Goal: Task Accomplishment & Management: Manage account settings

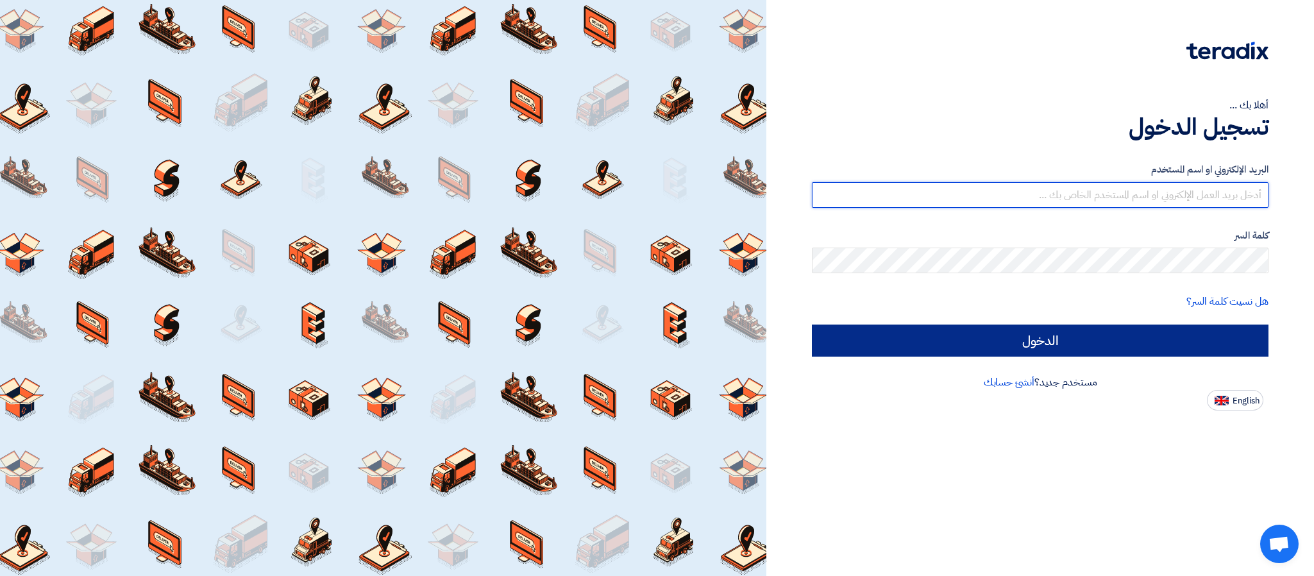
type input "[PERSON_NAME][EMAIL_ADDRESS][DOMAIN_NAME]"
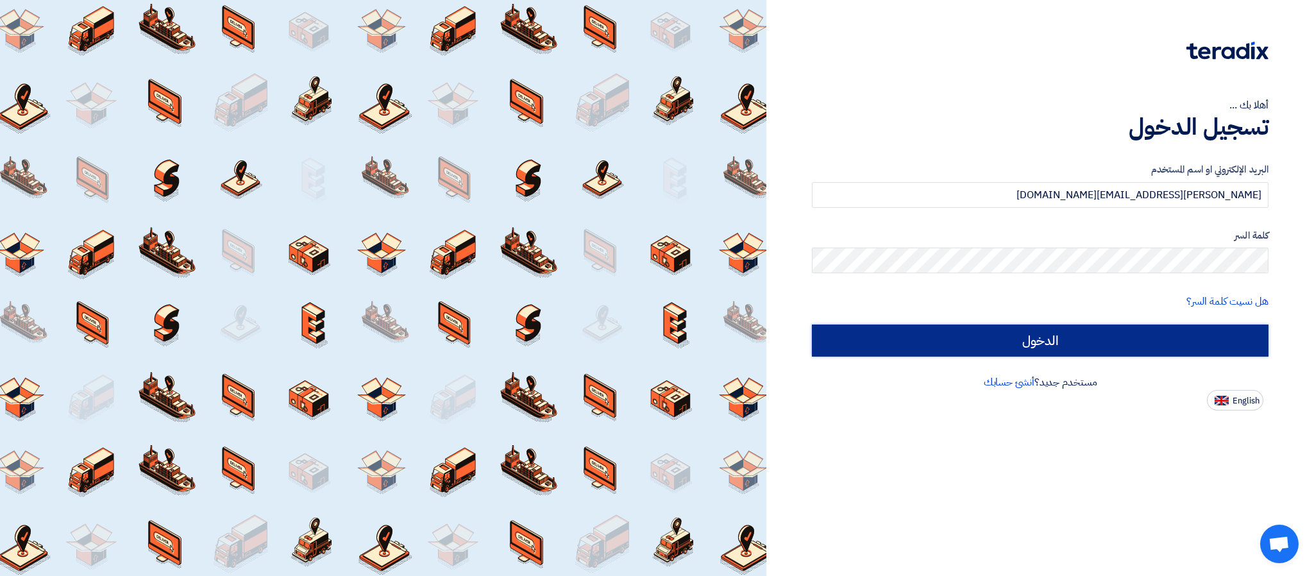
click at [1042, 339] on input "الدخول" at bounding box center [1040, 341] width 457 height 32
type input "Sign in"
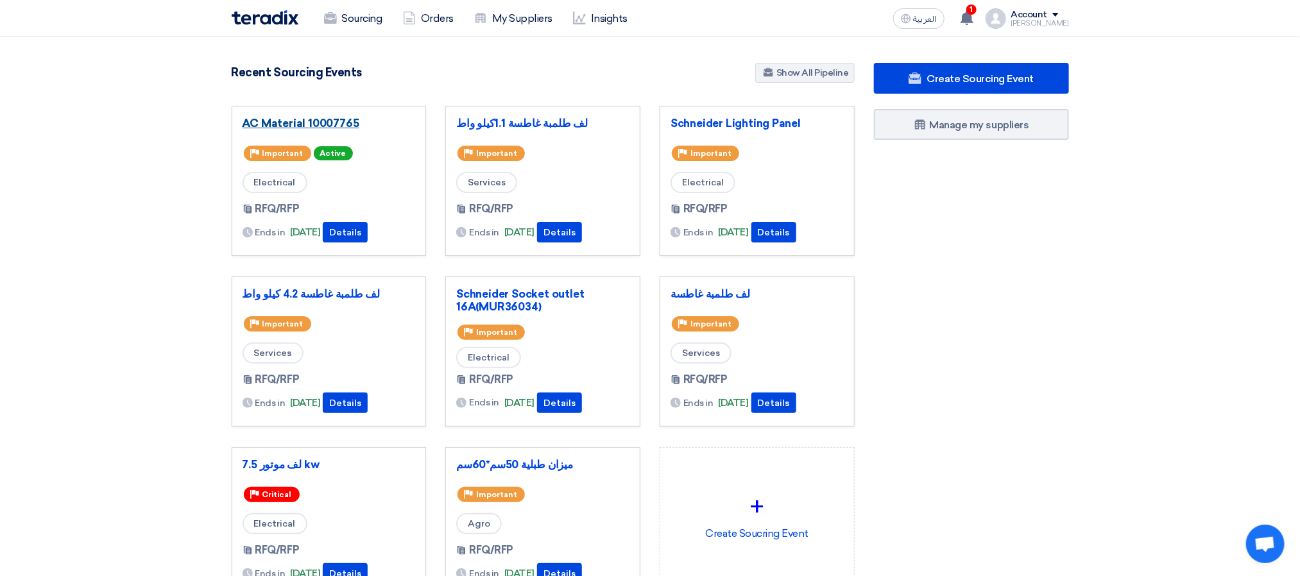
click at [327, 124] on link "AC Material 10007765" at bounding box center [328, 123] width 173 height 13
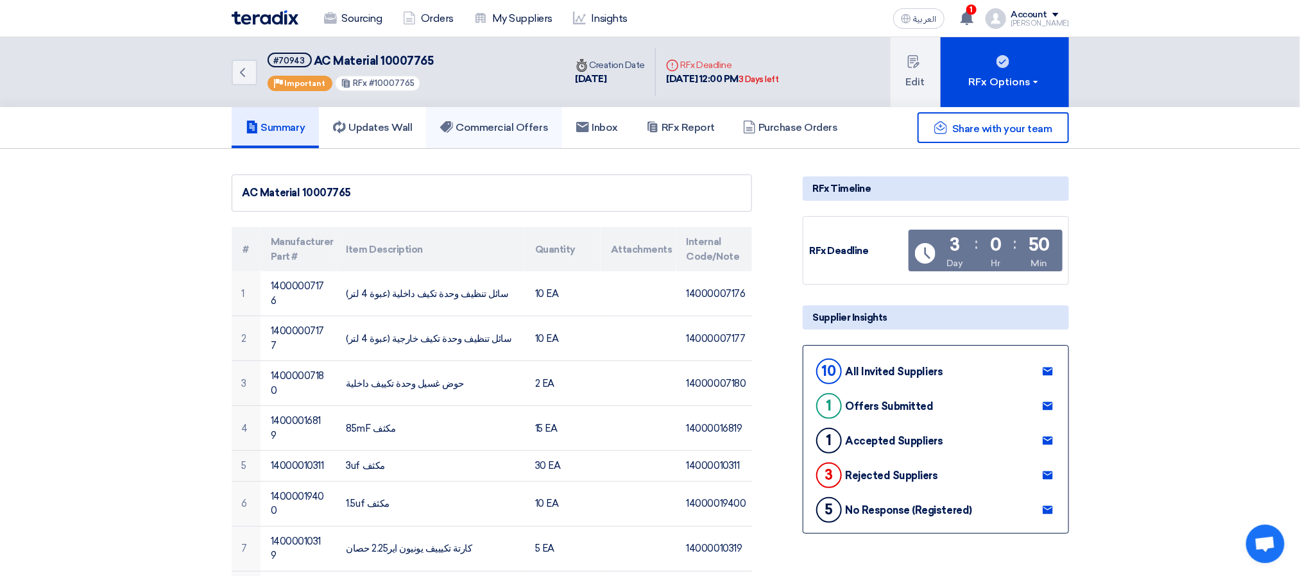
click at [475, 121] on h5 "Commercial Offers" at bounding box center [494, 127] width 108 height 13
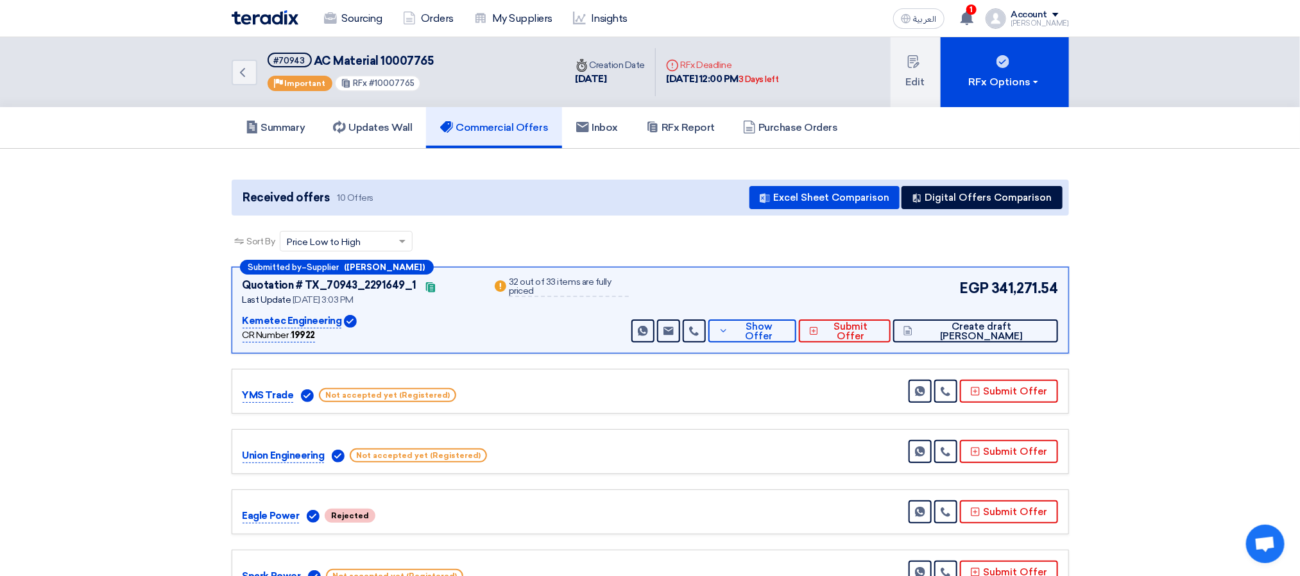
click at [699, 237] on div "Sort By Sort by × Price Low to High ×" at bounding box center [650, 249] width 837 height 36
click at [578, 232] on div "Sort By Sort by × Price Low to High ×" at bounding box center [650, 249] width 837 height 36
click at [786, 335] on span "Show Offer" at bounding box center [758, 331] width 55 height 19
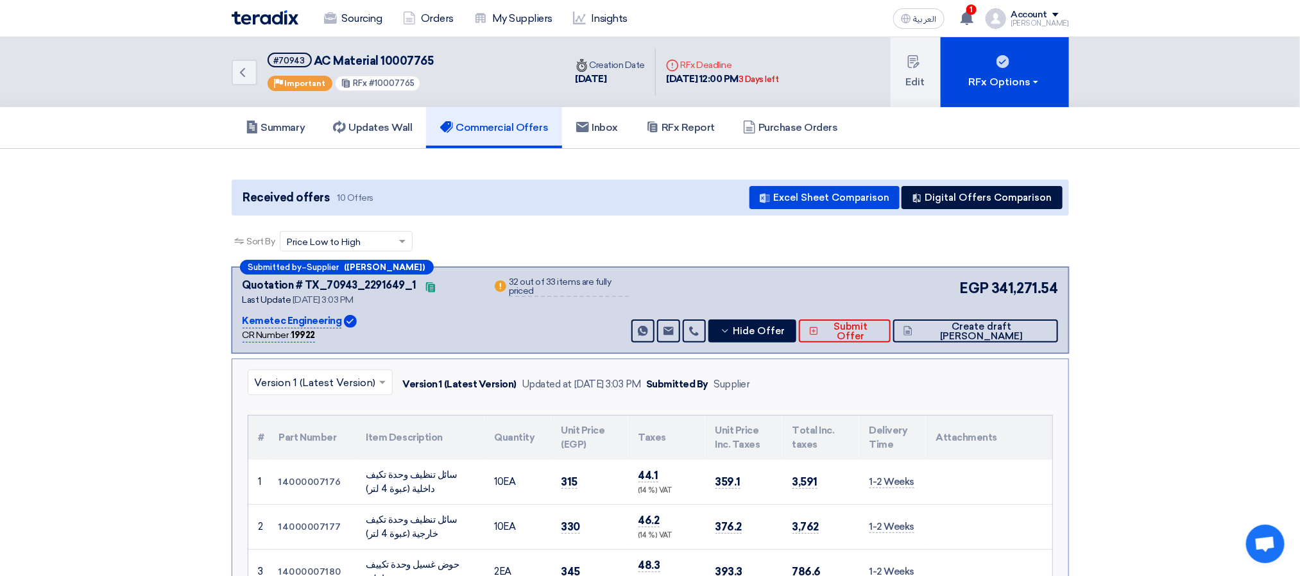
click at [758, 251] on div "Sort By Sort by × Price Low to High ×" at bounding box center [650, 249] width 837 height 36
click at [514, 135] on link "Commercial Offers" at bounding box center [494, 127] width 136 height 41
click at [500, 143] on link "Commercial Offers" at bounding box center [494, 127] width 136 height 41
click at [901, 89] on button "Edit" at bounding box center [915, 72] width 50 height 70
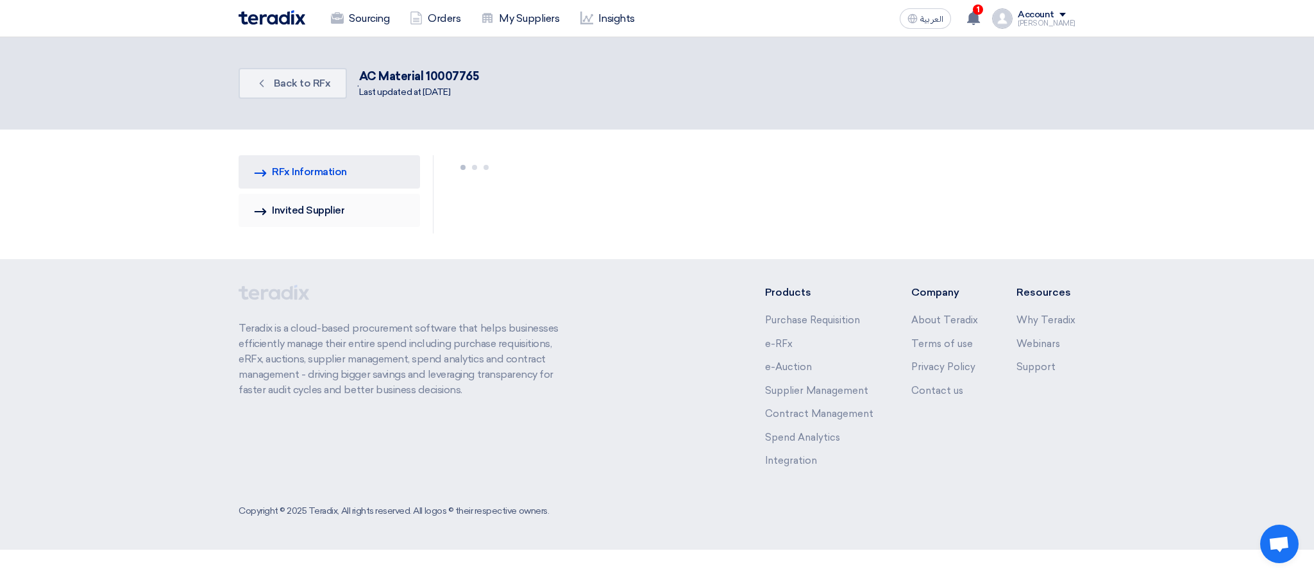
click at [337, 216] on link "Invited Suppliers Invited Supplier" at bounding box center [330, 210] width 182 height 33
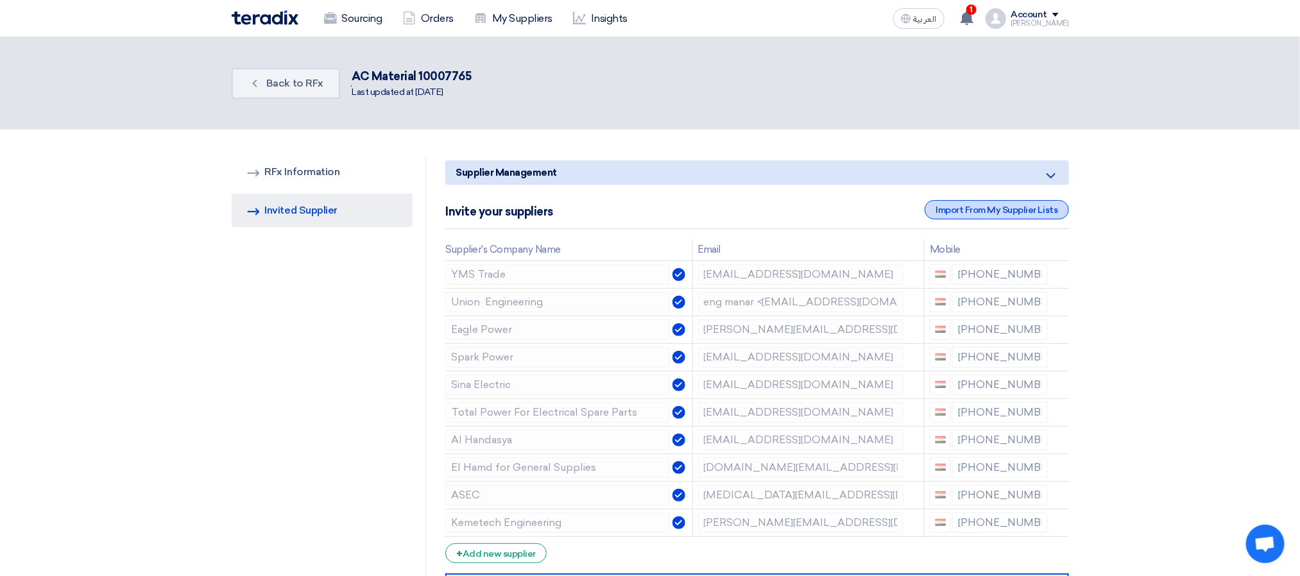
click at [957, 208] on div "Import From My Supplier Lists" at bounding box center [996, 209] width 144 height 19
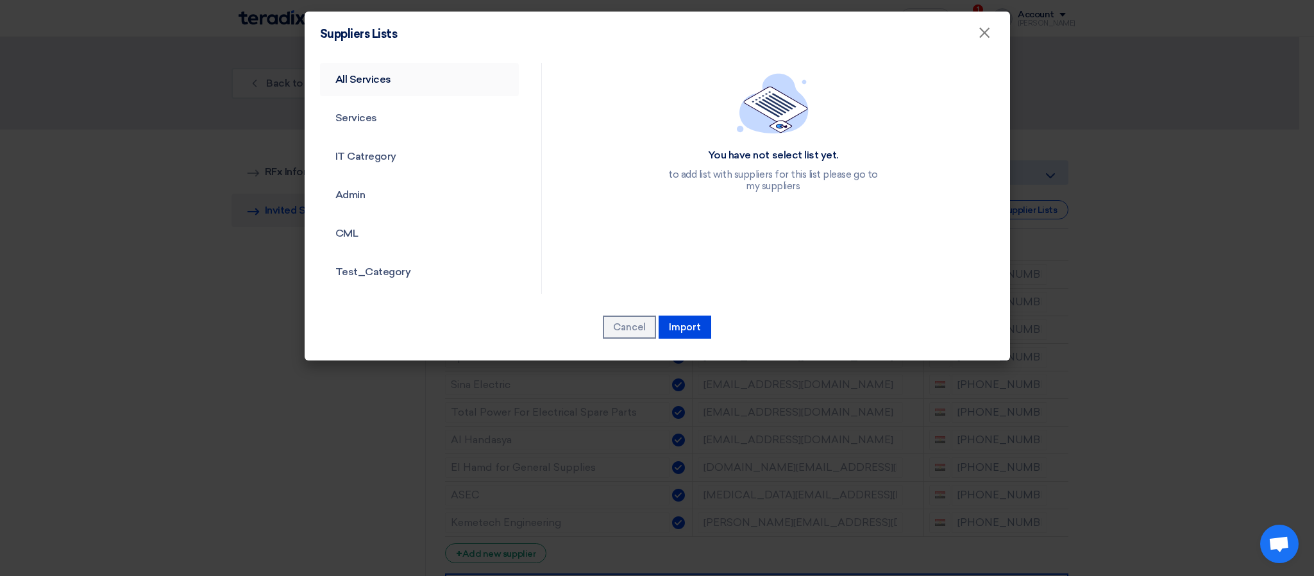
click at [374, 75] on link "All Services" at bounding box center [419, 79] width 199 height 33
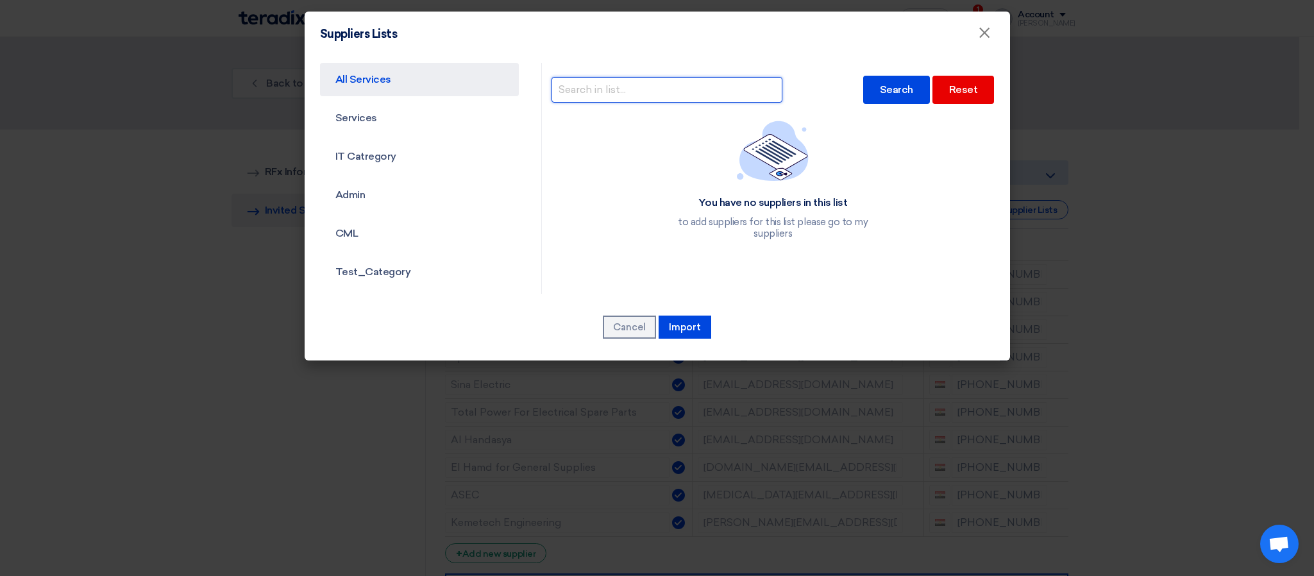
click at [633, 92] on input "text" at bounding box center [667, 90] width 231 height 26
type input "bridge"
click at [890, 94] on div "Search" at bounding box center [896, 90] width 67 height 28
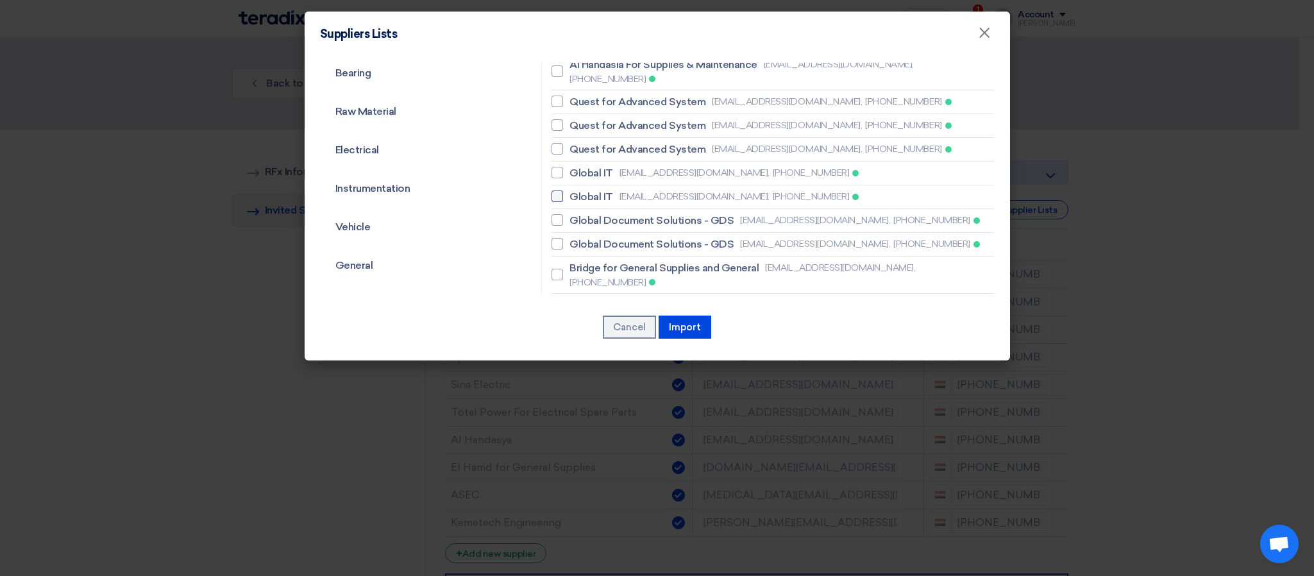
scroll to position [577, 0]
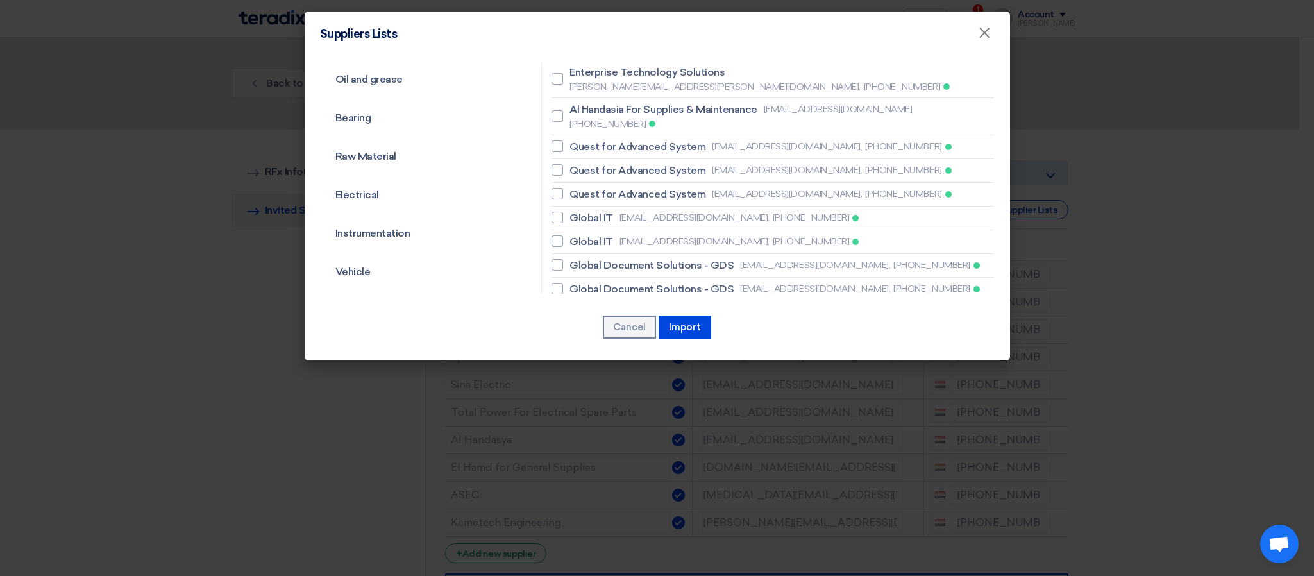
click at [555, 314] on div at bounding box center [558, 320] width 12 height 12
checkbox input "true"
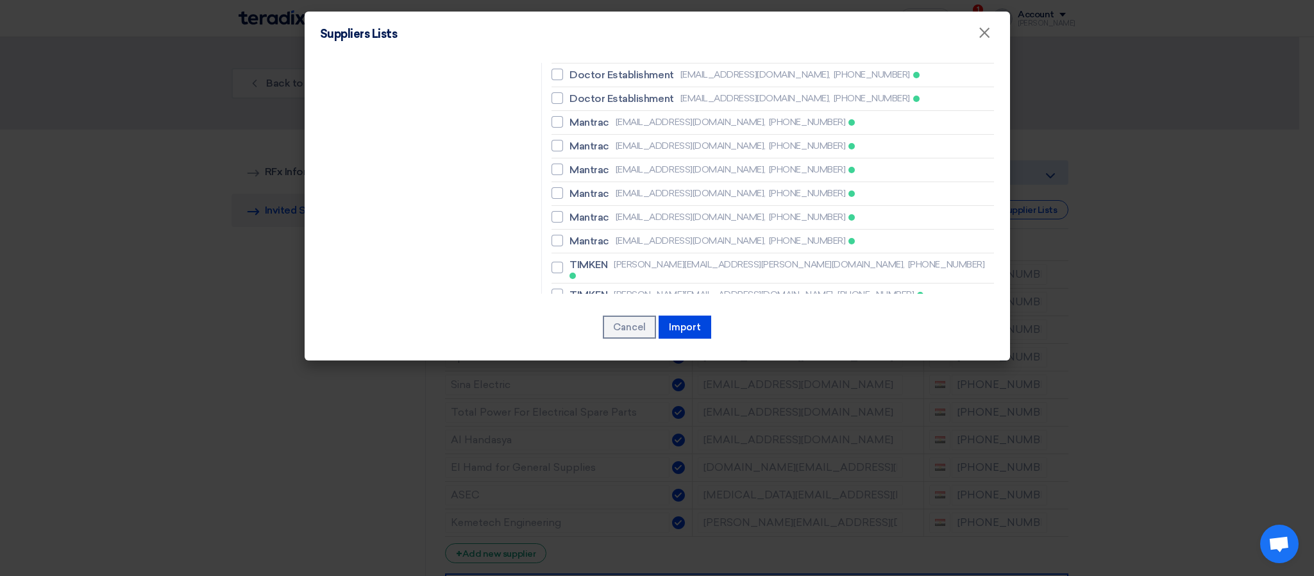
scroll to position [3271, 0]
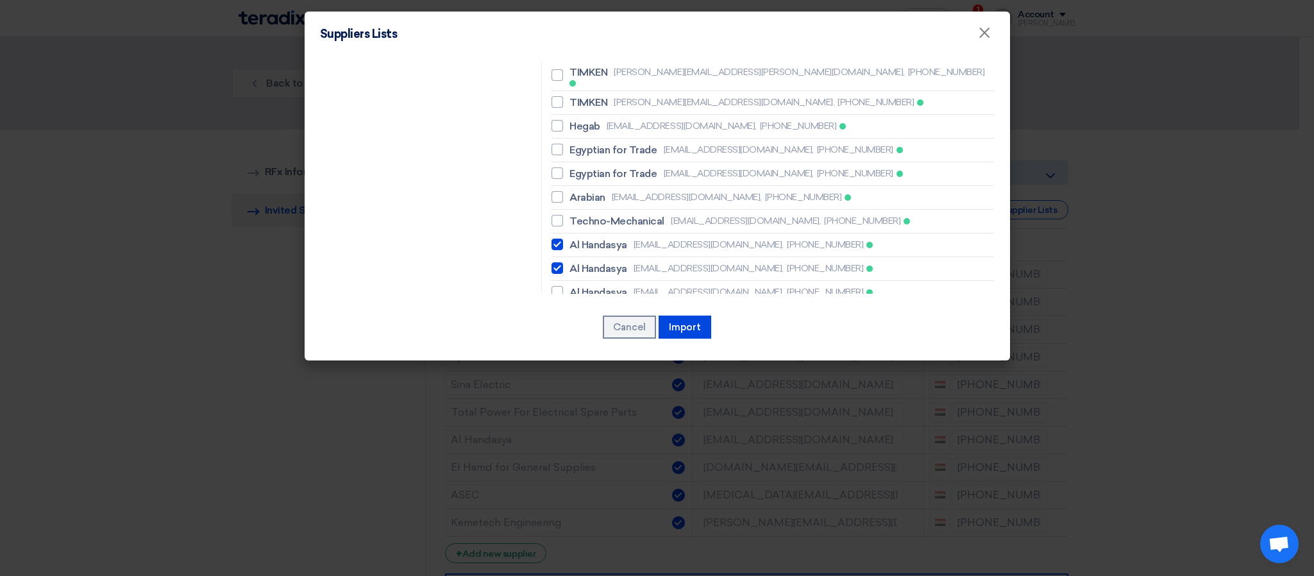
click at [560, 362] on label "Prosoft [EMAIL_ADDRESS][DOMAIN_NAME], [PHONE_NUMBER]" at bounding box center [773, 369] width 443 height 15
checkbox input "true"
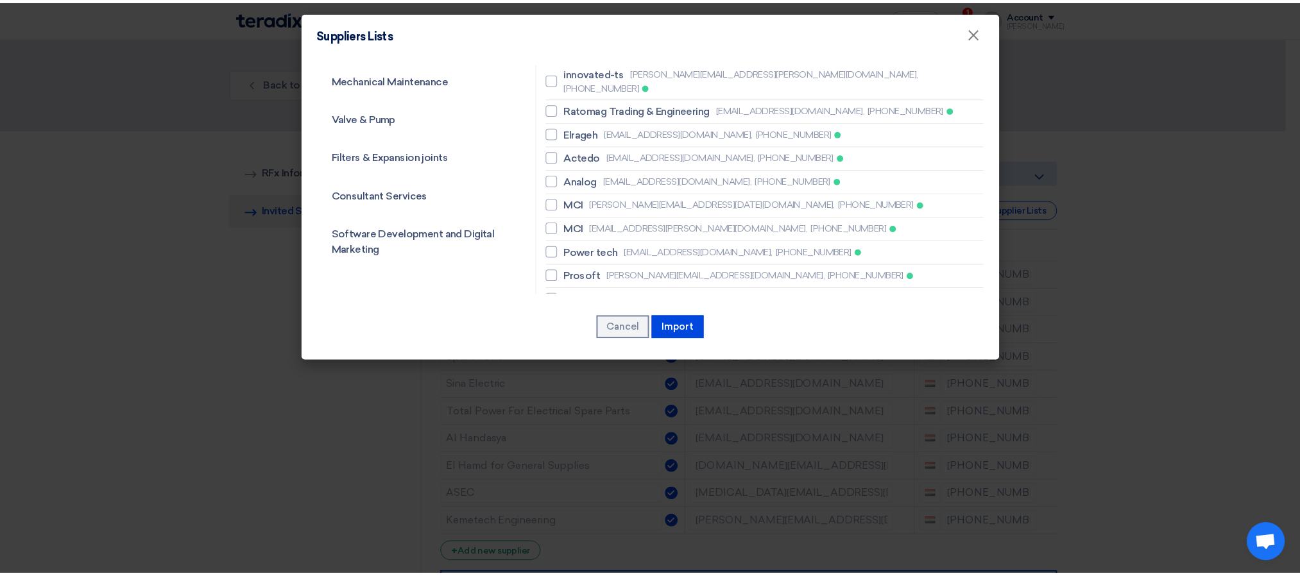
scroll to position [1347, 0]
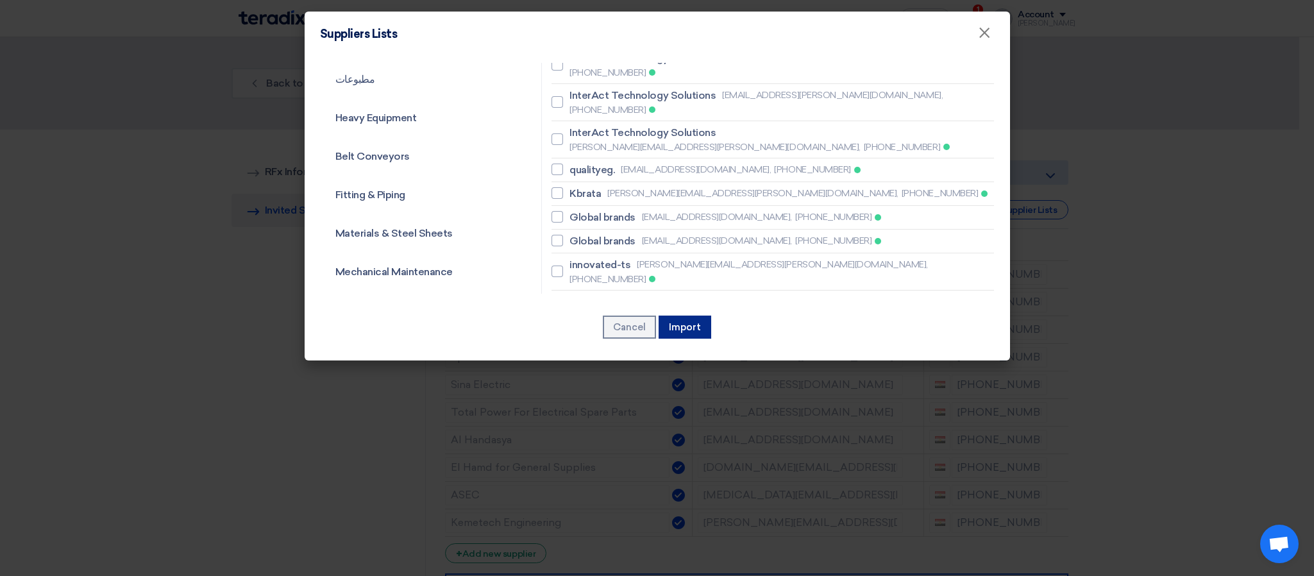
click at [687, 327] on button "Import" at bounding box center [685, 327] width 53 height 23
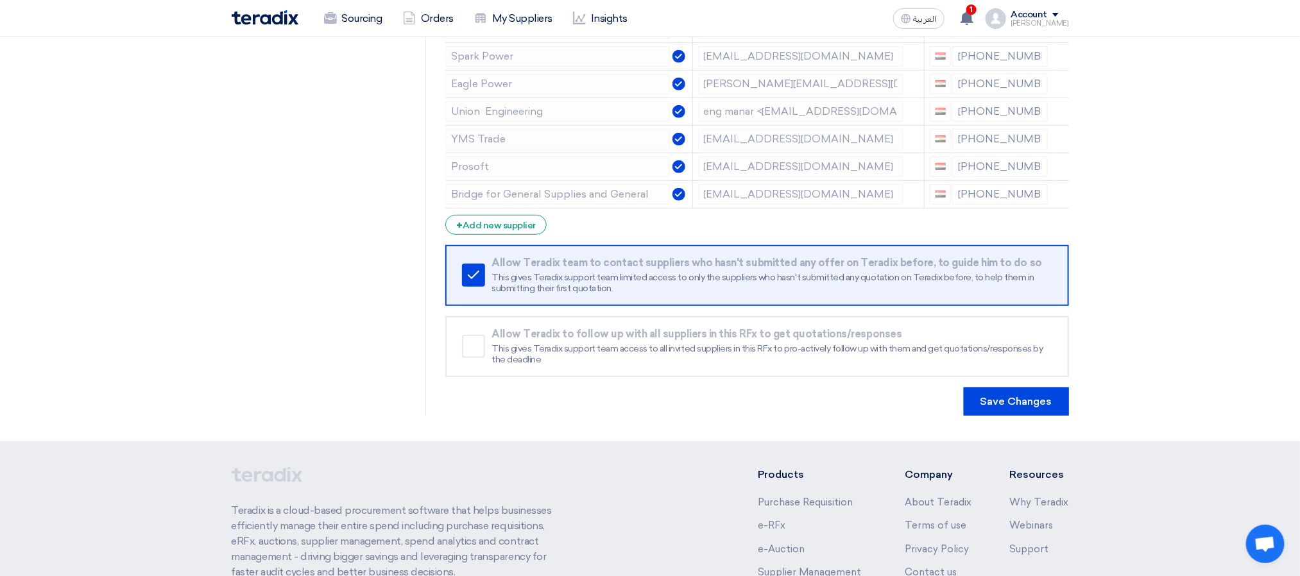
scroll to position [539, 0]
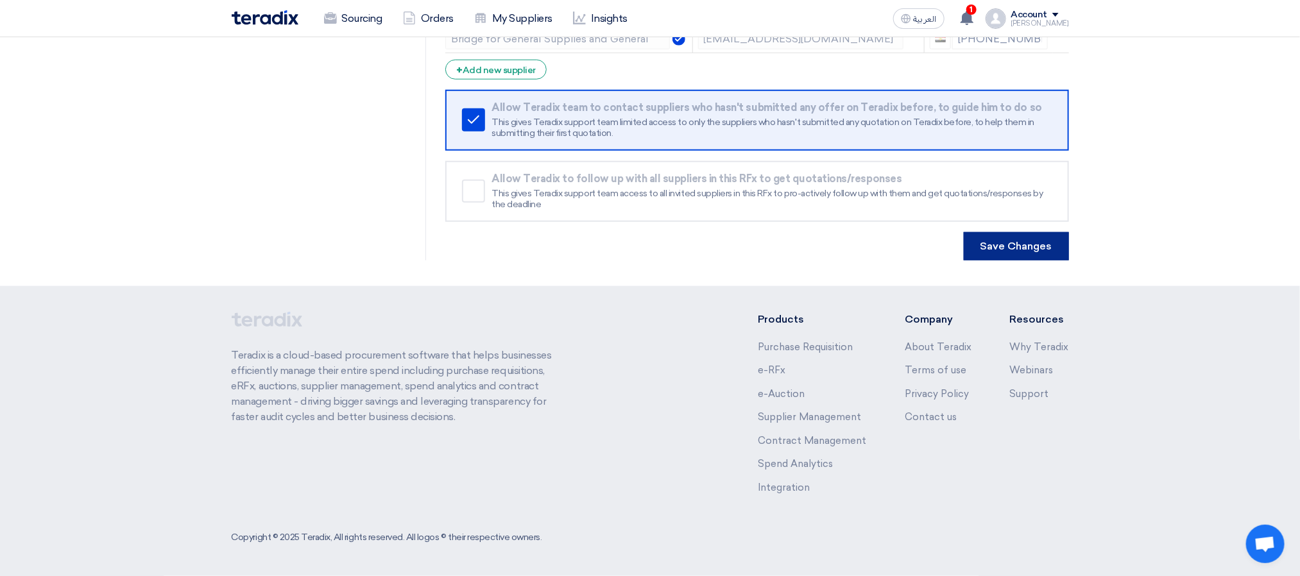
click at [999, 252] on button "Save Changes" at bounding box center [1015, 246] width 105 height 28
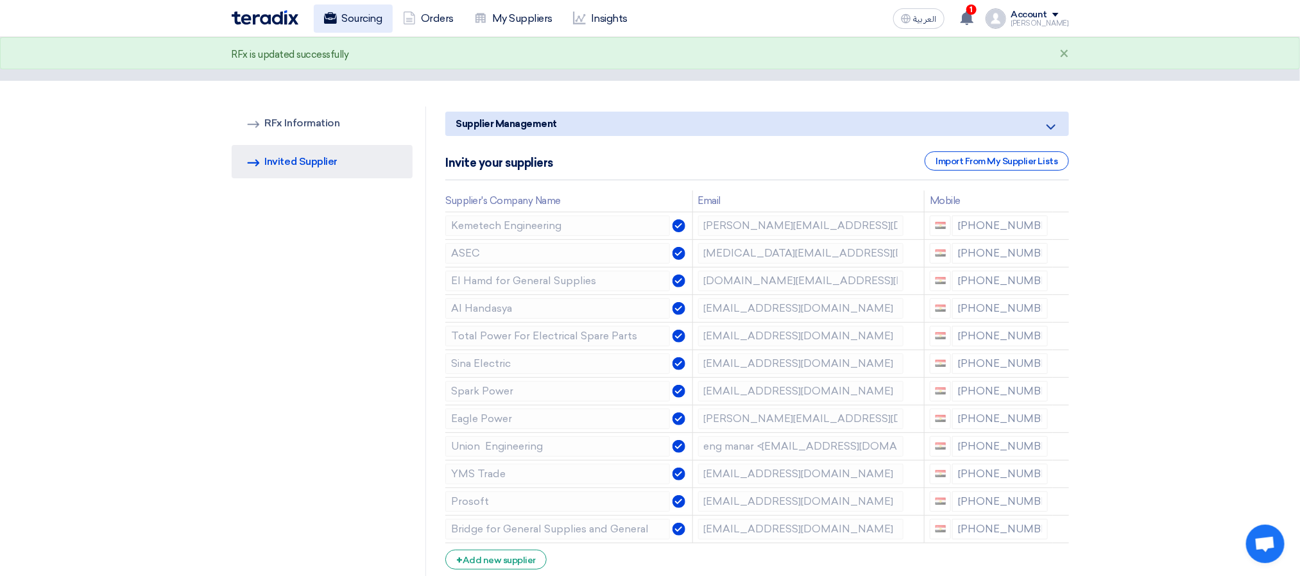
scroll to position [0, 0]
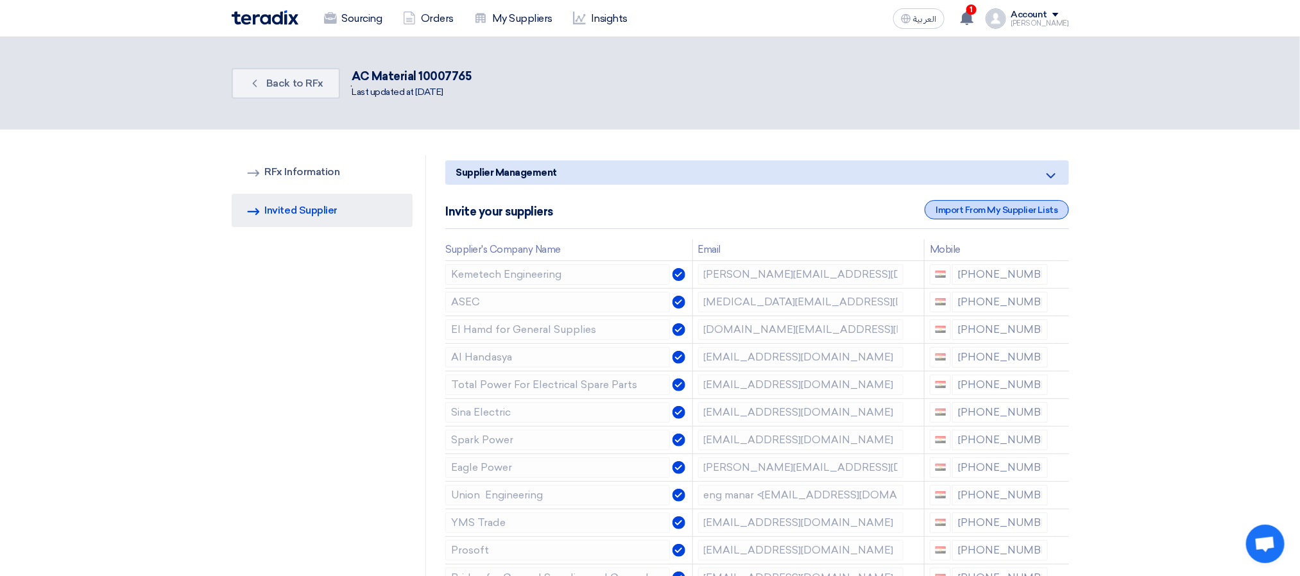
click at [968, 208] on div "Import From My Supplier Lists" at bounding box center [996, 209] width 144 height 19
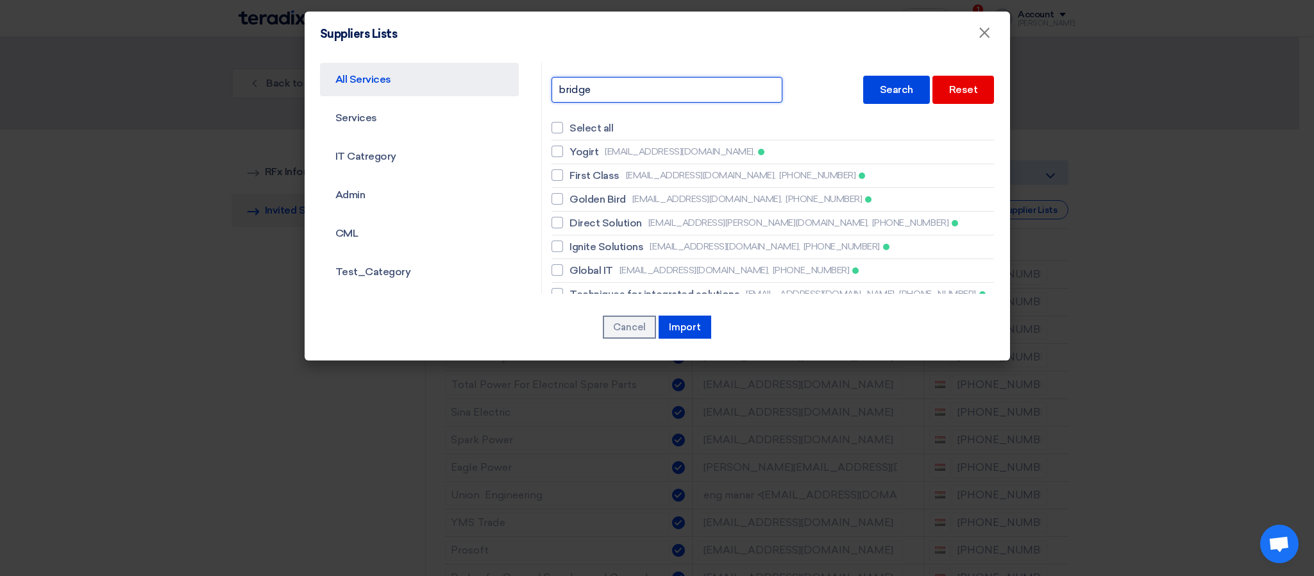
click at [589, 90] on input "bridge" at bounding box center [667, 90] width 231 height 26
type input "univers"
click at [879, 83] on div "Search" at bounding box center [896, 90] width 67 height 28
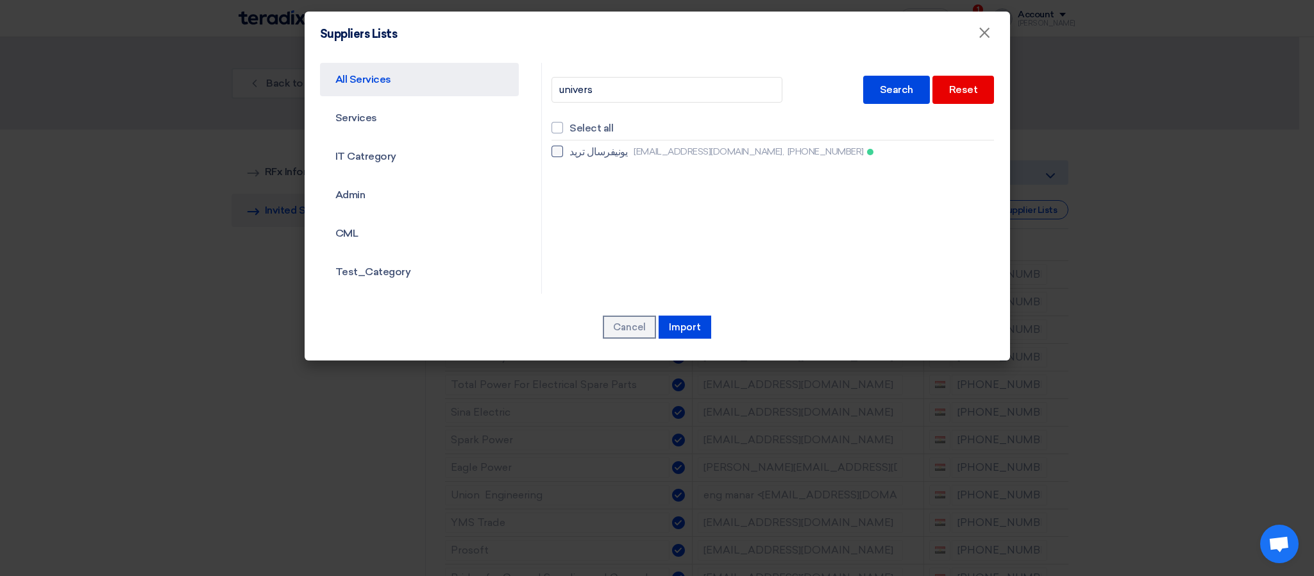
click at [553, 151] on div at bounding box center [558, 152] width 12 height 12
click at [570, 151] on input "يونيفرسال تريد [EMAIL_ADDRESS][DOMAIN_NAME], [PHONE_NUMBER]" at bounding box center [574, 152] width 8 height 8
checkbox input "true"
click at [691, 319] on button "Import" at bounding box center [685, 327] width 53 height 23
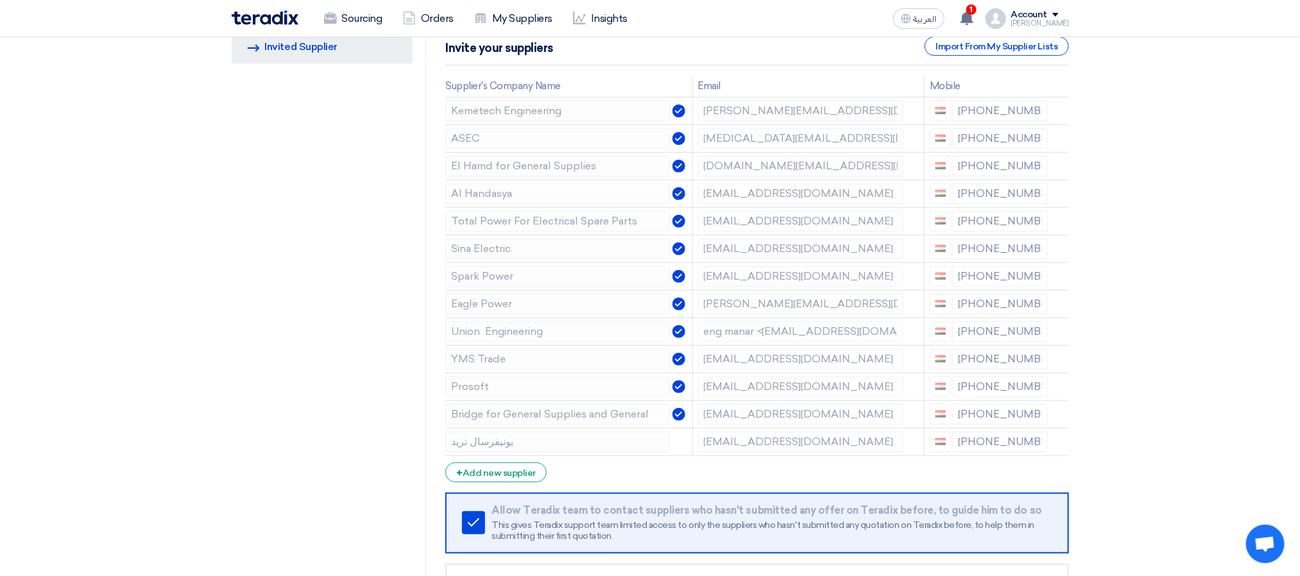
scroll to position [385, 0]
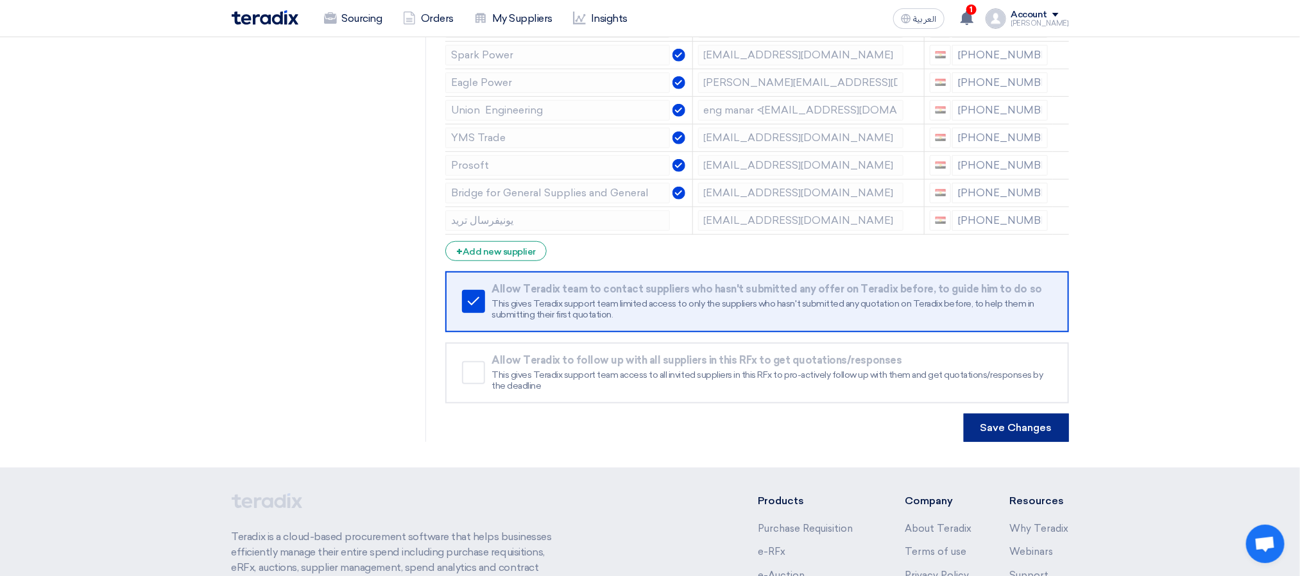
click at [1001, 425] on button "Save Changes" at bounding box center [1015, 428] width 105 height 28
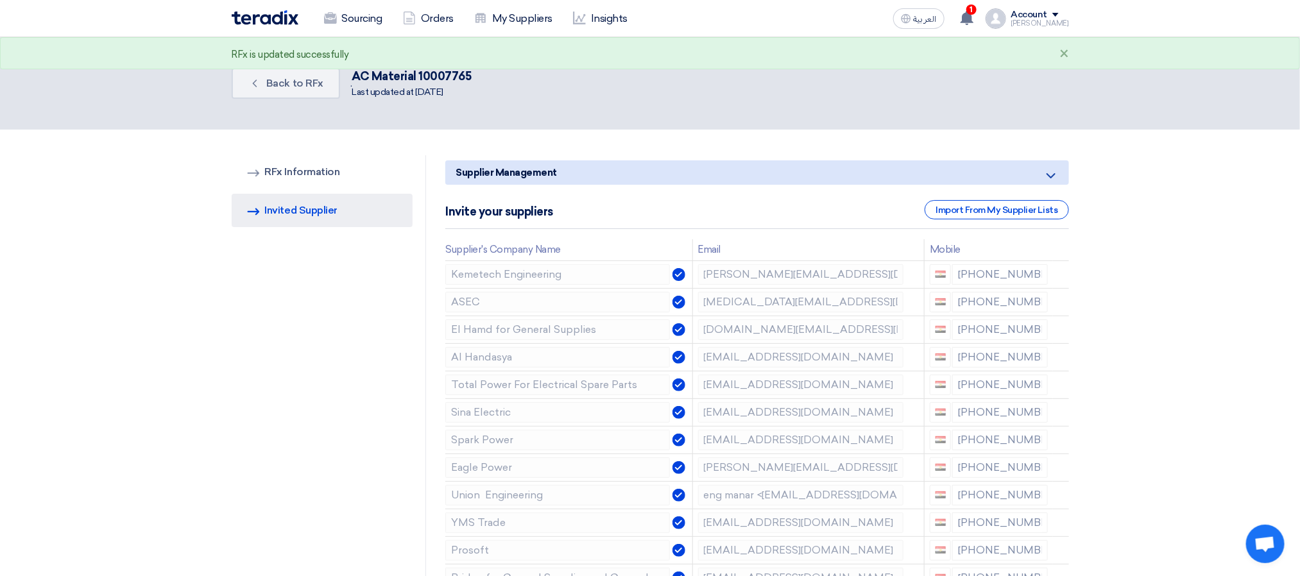
click at [855, 110] on section "Back Back to RFx . AC Material 10007765 Last updated at [DATE]" at bounding box center [650, 83] width 1300 height 92
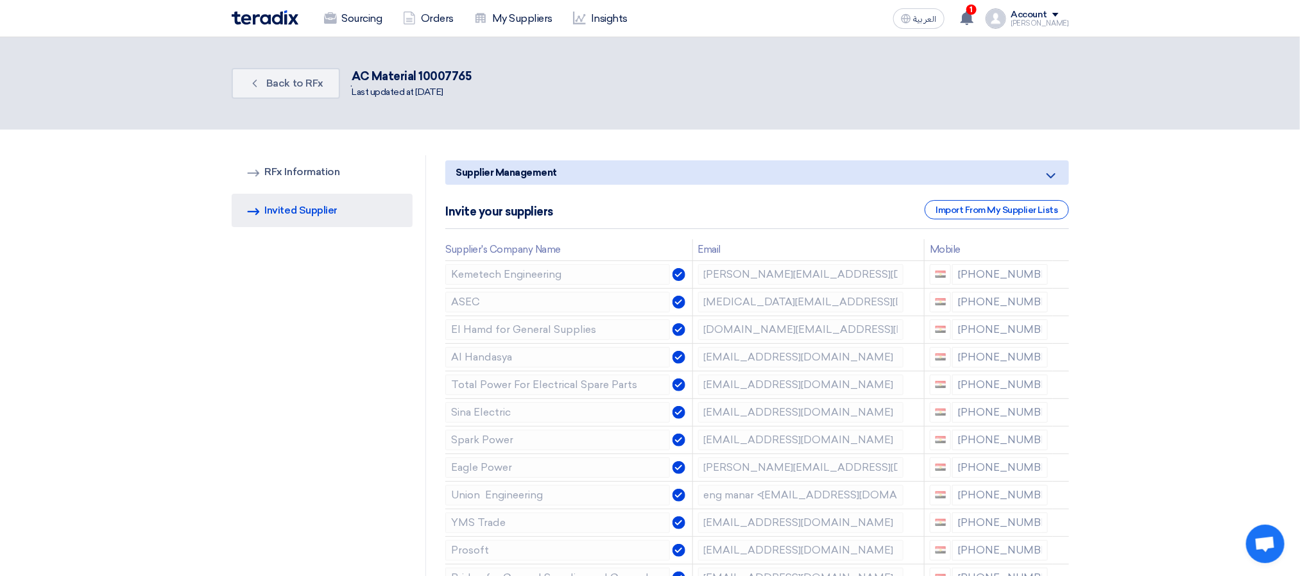
click at [353, 3] on div "Sourcing Orders My Suppliers Insights العربية ع 1 You have a new offer for '[PE…" at bounding box center [650, 18] width 856 height 37
click at [352, 18] on link "Sourcing" at bounding box center [353, 18] width 79 height 28
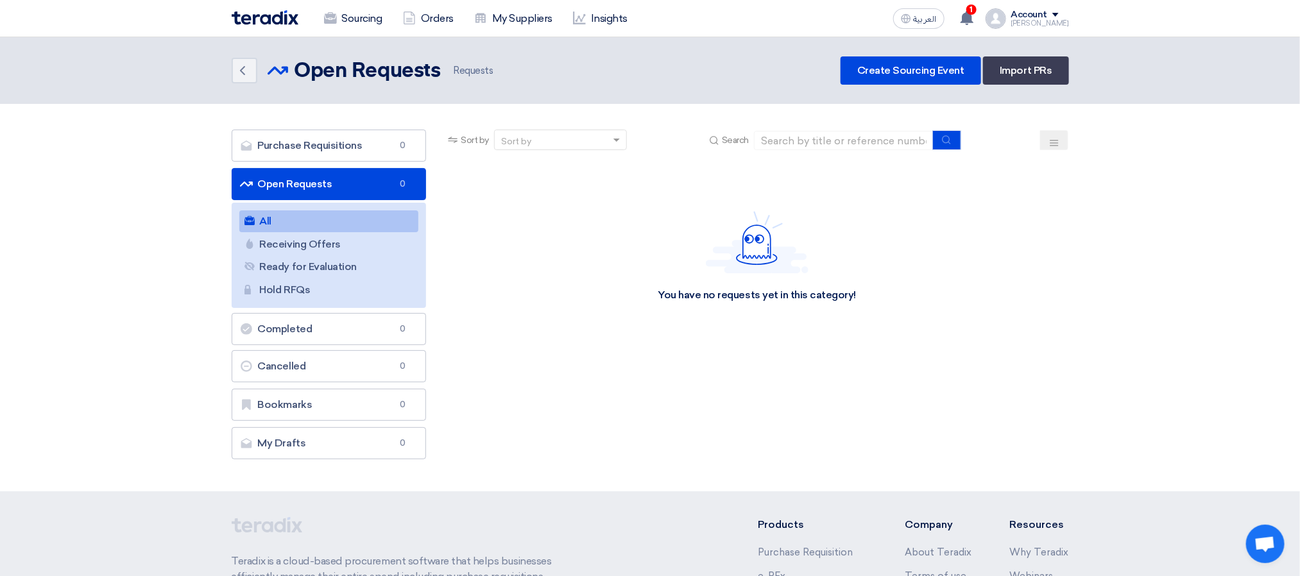
click at [673, 50] on header "Back Open Requests Open Requests Requests" at bounding box center [650, 70] width 1300 height 67
click at [366, 250] on link "Receiving Offers Receiving Offers 1" at bounding box center [329, 244] width 180 height 22
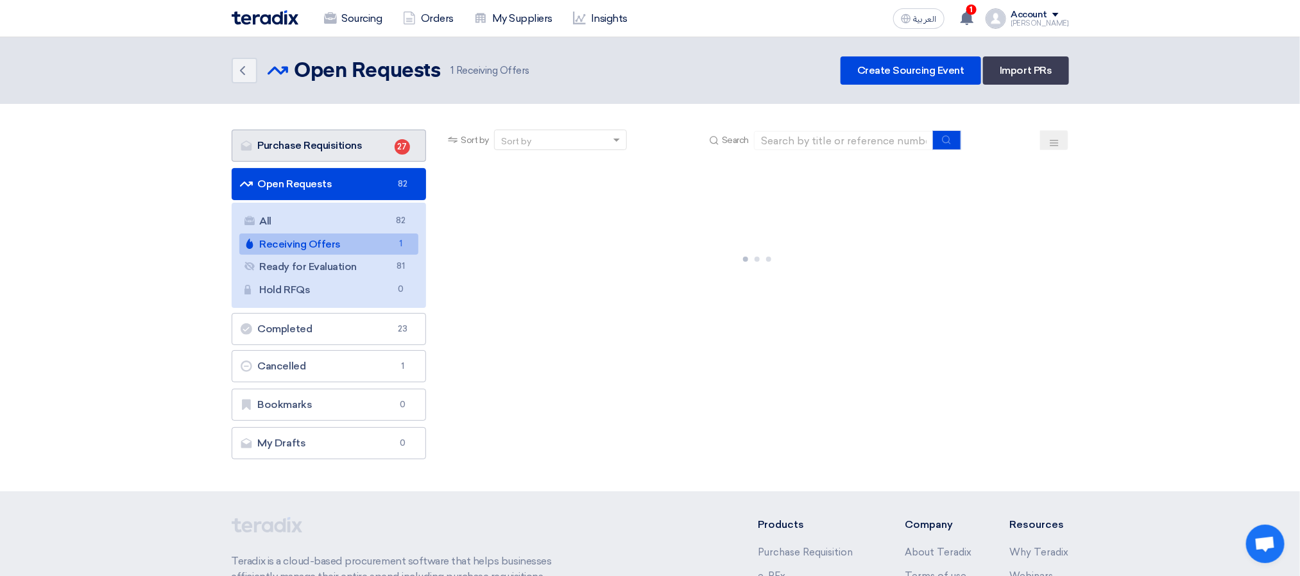
click at [348, 137] on link "Purchase Requisitions Purchase Requisitions 27" at bounding box center [329, 146] width 195 height 32
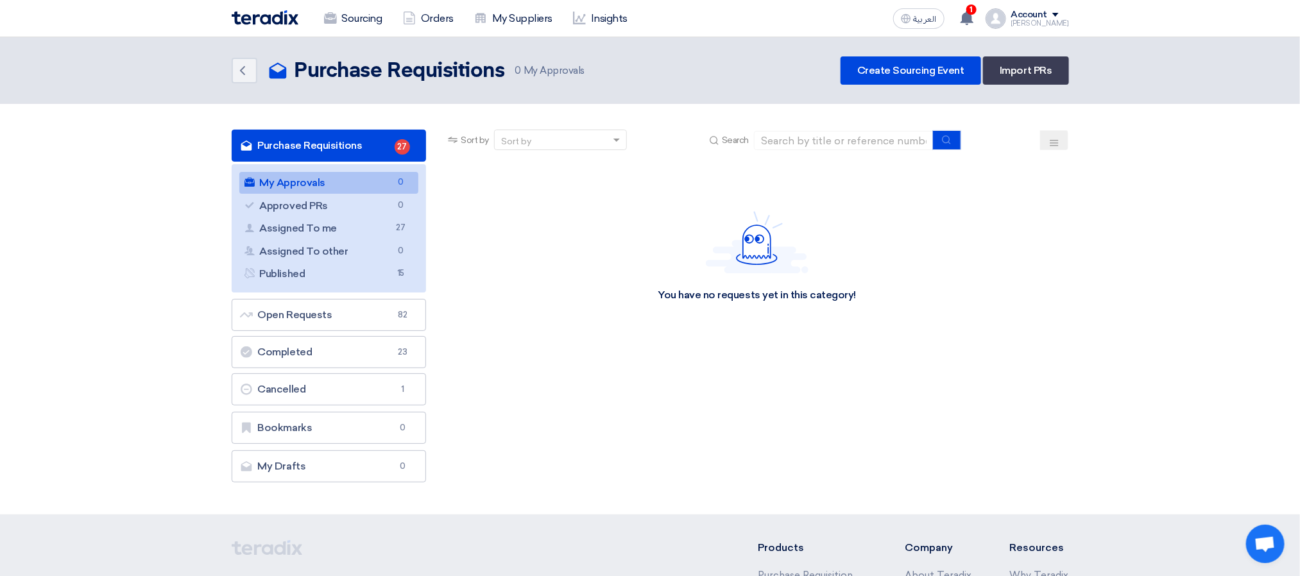
click at [344, 135] on link "Purchase Requisitions Purchase Requisitions 27" at bounding box center [329, 146] width 195 height 32
click at [356, 228] on link "Assigned To me Assigned To me 27" at bounding box center [329, 228] width 180 height 22
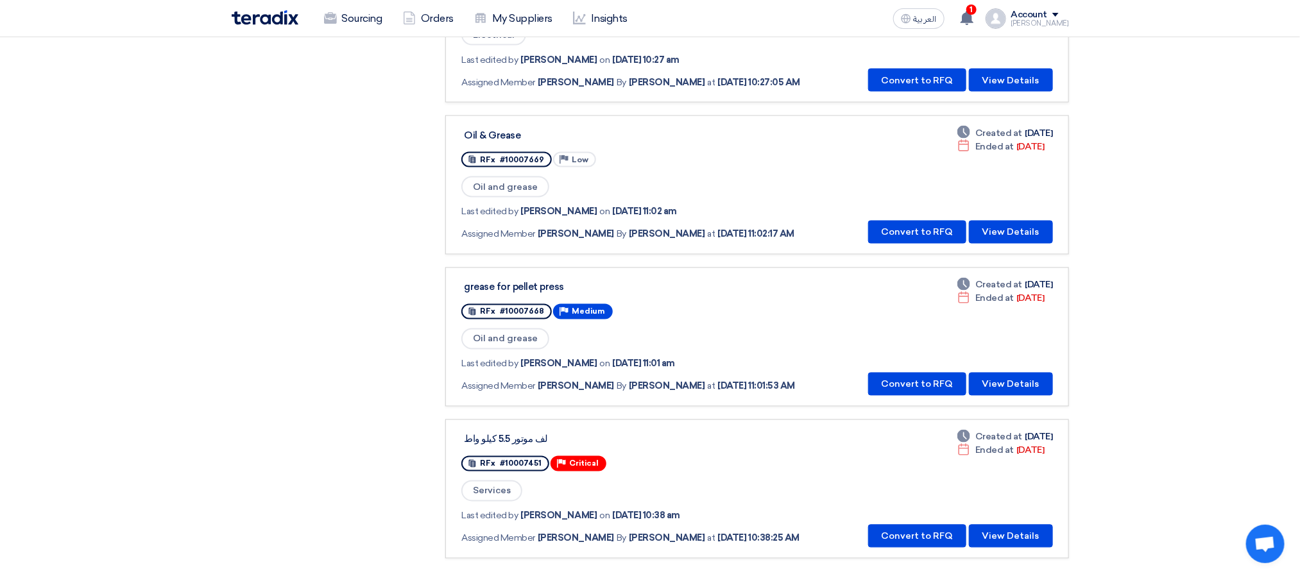
scroll to position [1155, 0]
